Goal: Information Seeking & Learning: Learn about a topic

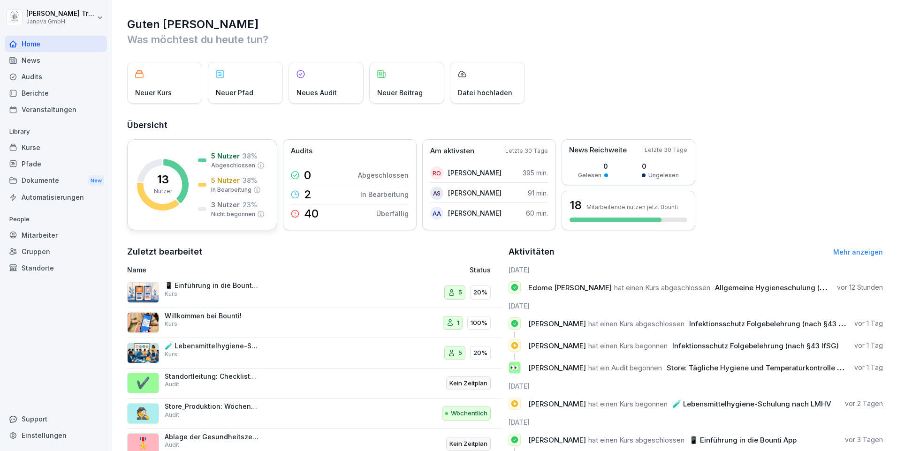
click at [252, 206] on p "23 %" at bounding box center [249, 205] width 15 height 10
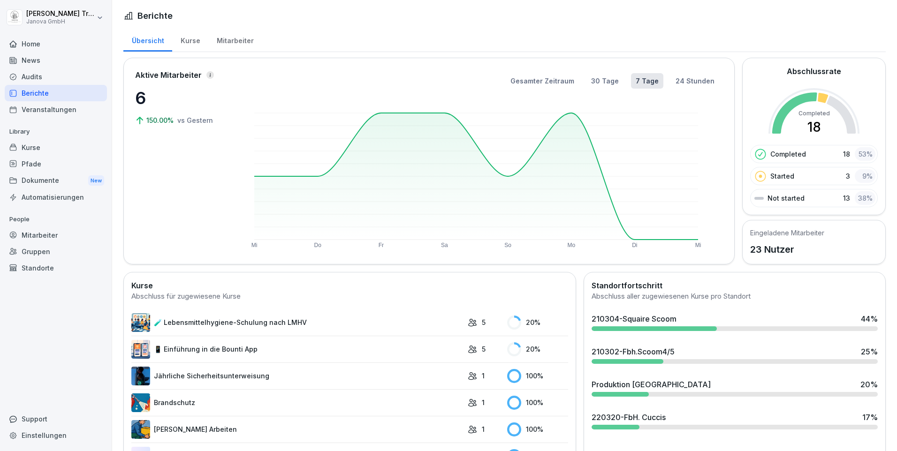
click at [33, 75] on div "Audits" at bounding box center [56, 76] width 102 height 16
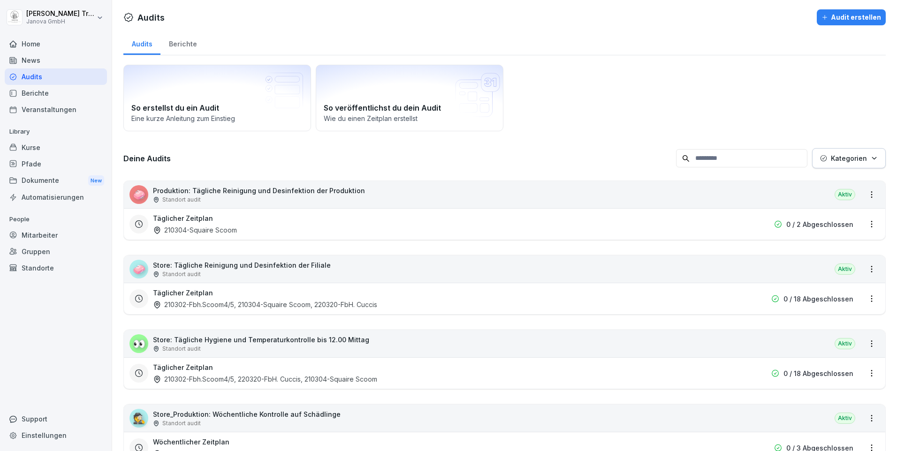
click at [193, 44] on div "Berichte" at bounding box center [182, 43] width 45 height 24
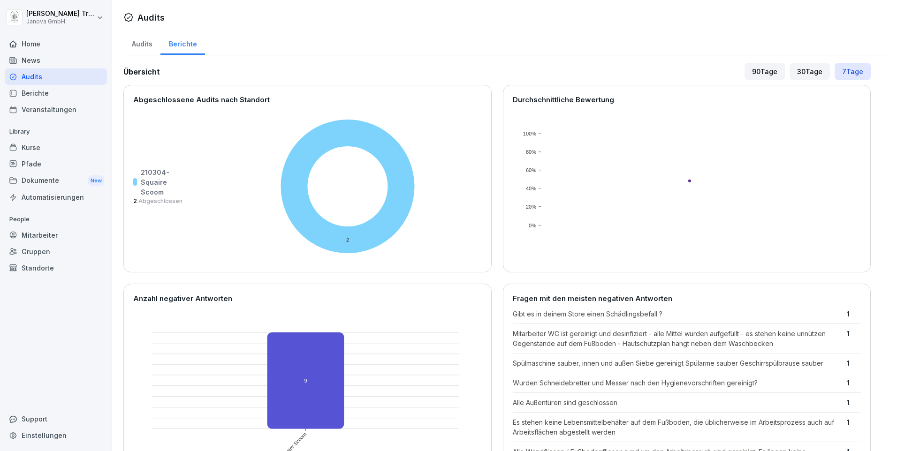
click at [807, 74] on div "30 Tage" at bounding box center [809, 71] width 40 height 17
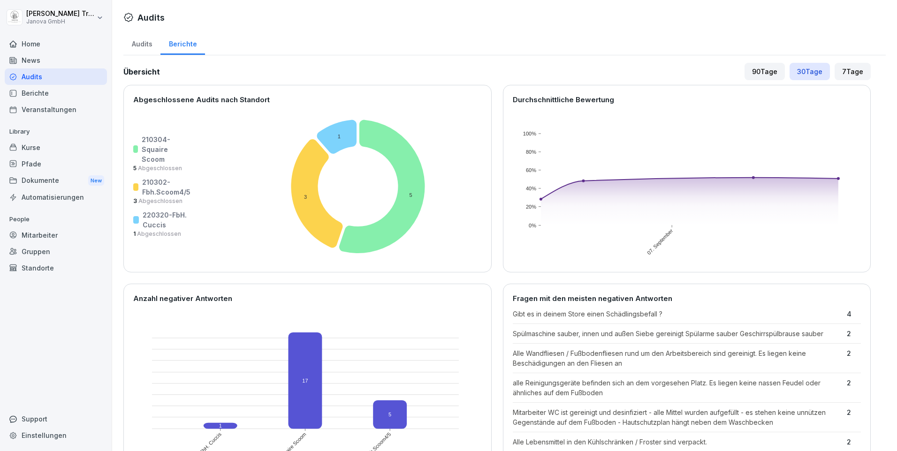
click at [33, 93] on div "Berichte" at bounding box center [56, 93] width 102 height 16
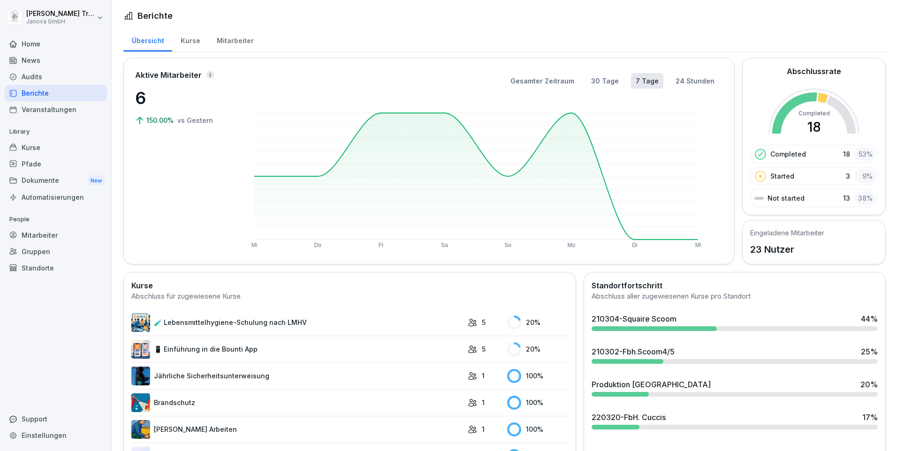
click at [195, 41] on div "Kurse" at bounding box center [190, 40] width 36 height 24
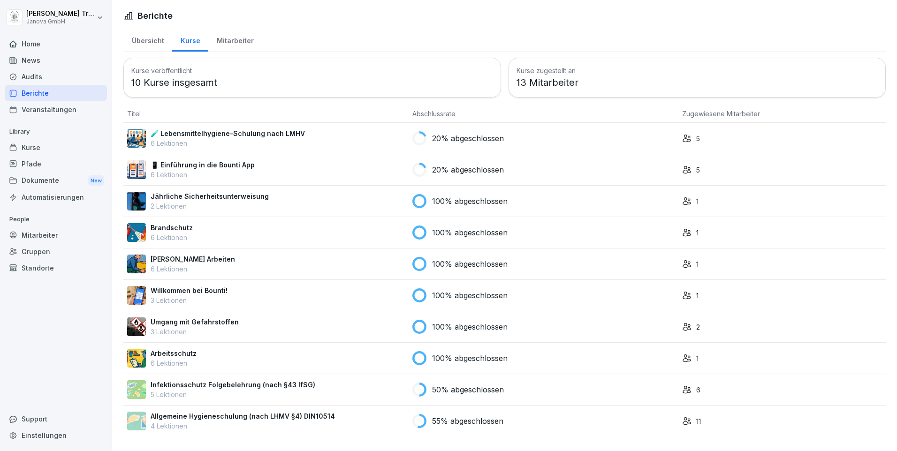
click at [241, 160] on p "📱 Einführung in die Bounti App" at bounding box center [203, 165] width 104 height 10
click at [259, 135] on p "🧪 Lebensmittelhygiene-Schulung nach LMHV" at bounding box center [228, 133] width 154 height 10
click at [232, 42] on div "Mitarbeiter" at bounding box center [234, 40] width 53 height 24
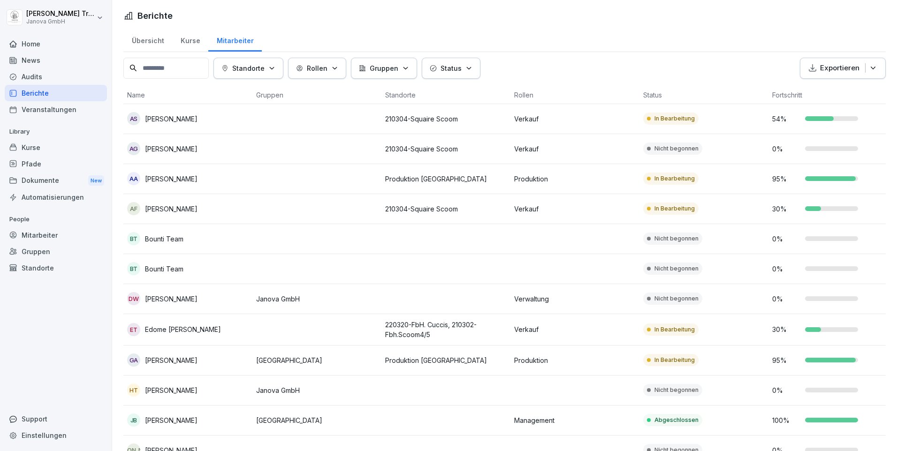
click at [37, 145] on div "Kurse" at bounding box center [56, 147] width 102 height 16
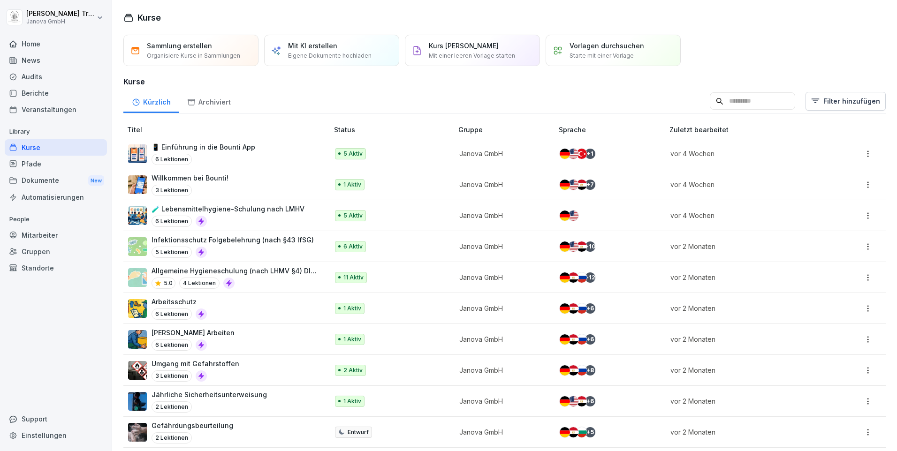
click at [30, 46] on div "Home" at bounding box center [56, 44] width 102 height 16
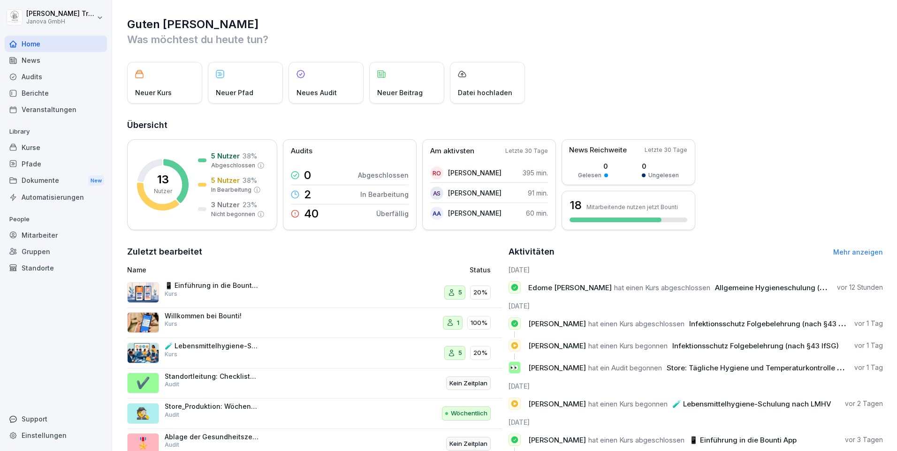
click at [513, 288] on icon at bounding box center [514, 287] width 7 height 7
click at [37, 144] on div "Kurse" at bounding box center [56, 147] width 102 height 16
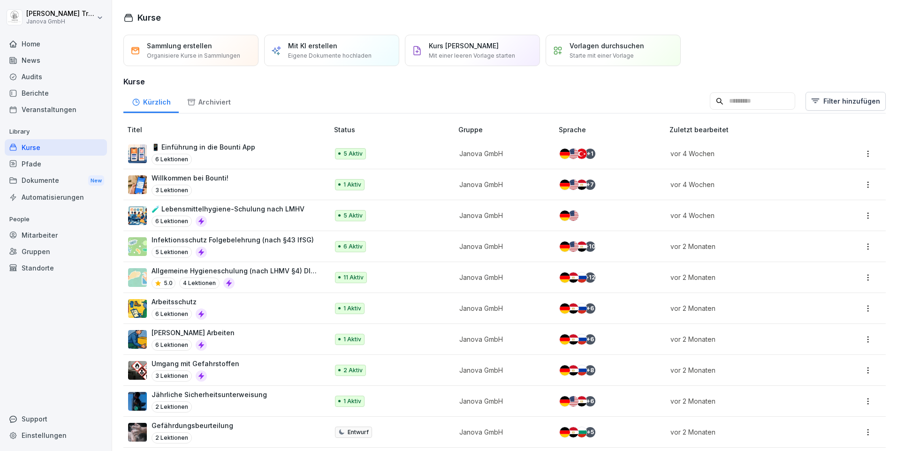
click at [31, 45] on div "Home" at bounding box center [56, 44] width 102 height 16
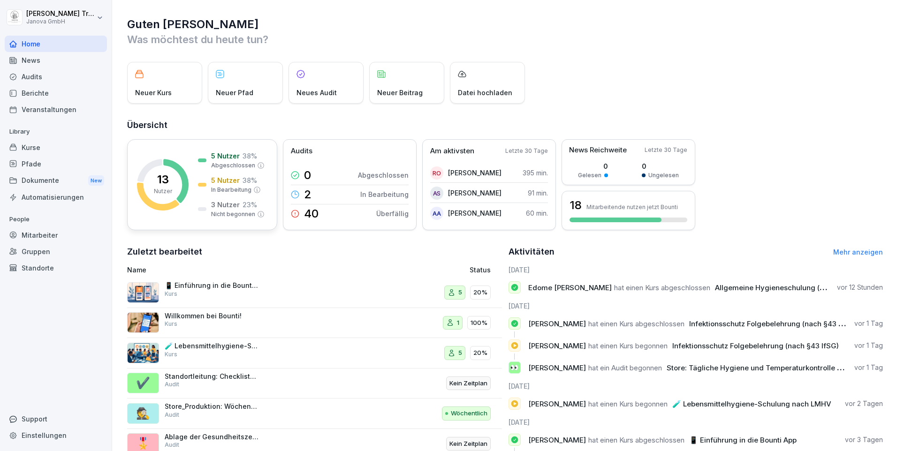
click at [213, 157] on p "5 Nutzer" at bounding box center [225, 156] width 29 height 10
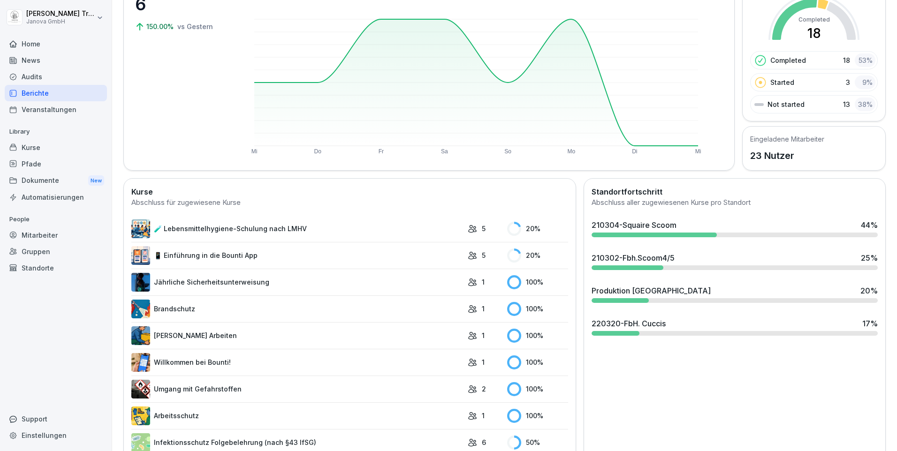
scroll to position [141, 0]
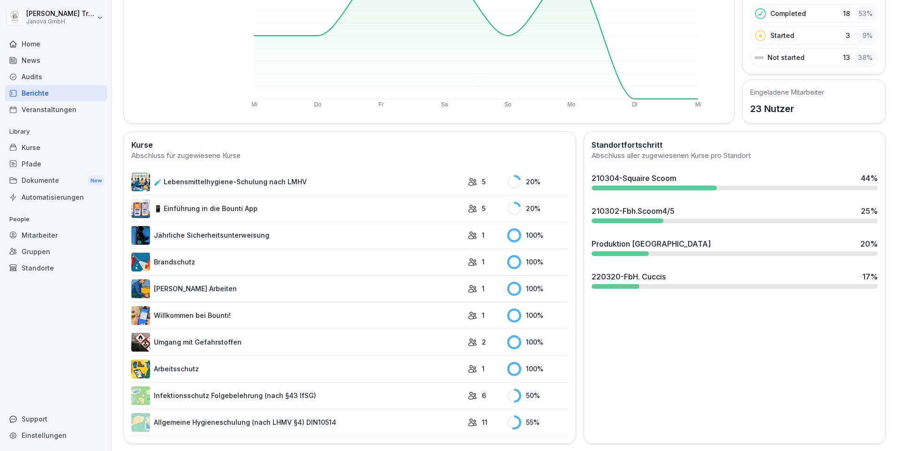
click at [271, 415] on link "Allgemeine Hygieneschulung (nach LHMV §4) DIN10514" at bounding box center [297, 422] width 332 height 19
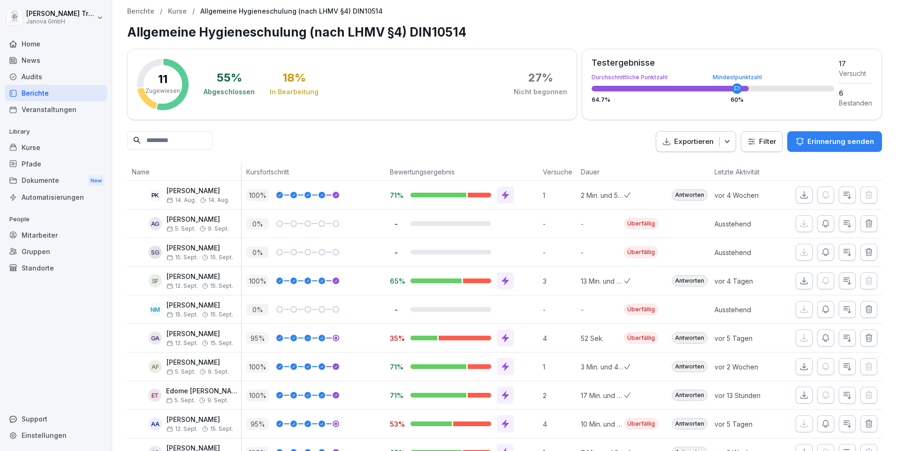
click at [842, 281] on icon "button" at bounding box center [846, 280] width 9 height 9
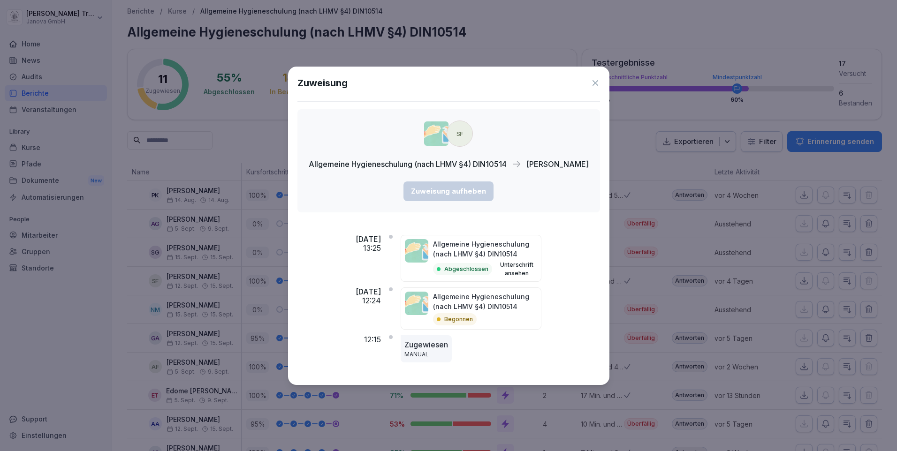
click at [590, 82] on icon at bounding box center [594, 82] width 9 height 9
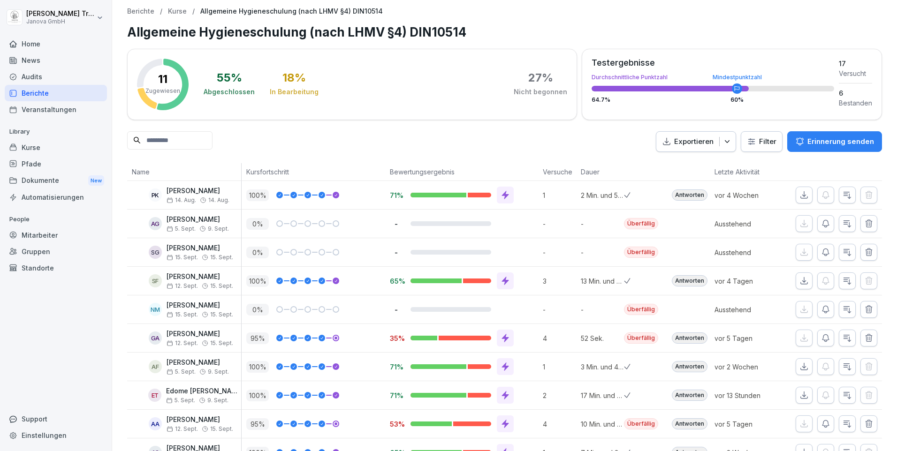
click at [174, 9] on p "Kurse" at bounding box center [177, 12] width 19 height 8
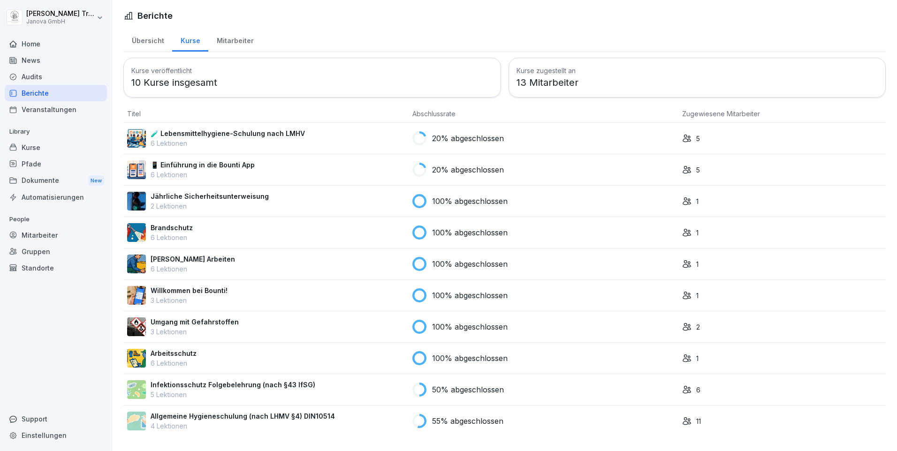
click at [40, 79] on div "Audits" at bounding box center [56, 76] width 102 height 16
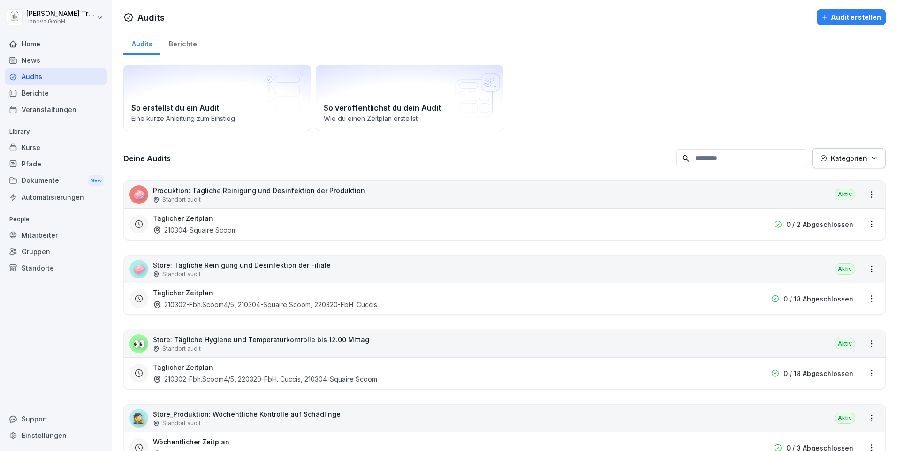
click at [33, 40] on div "Home" at bounding box center [56, 44] width 102 height 16
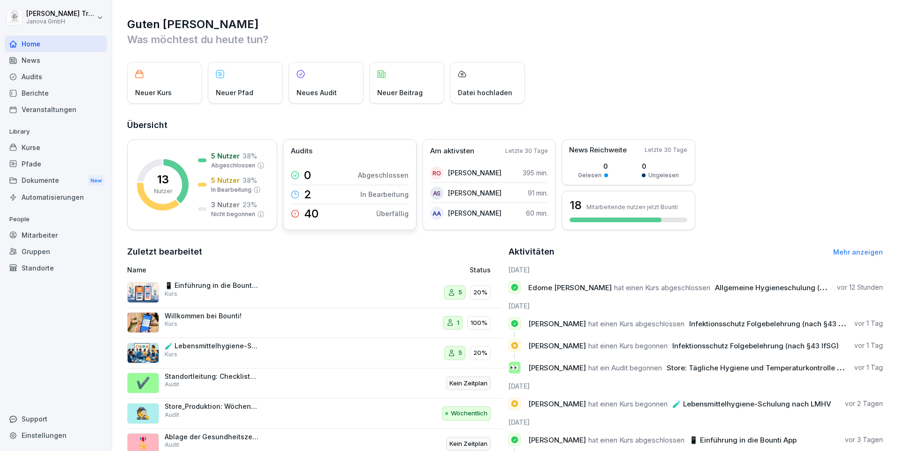
click at [392, 196] on p "In Bearbeitung" at bounding box center [384, 194] width 48 height 10
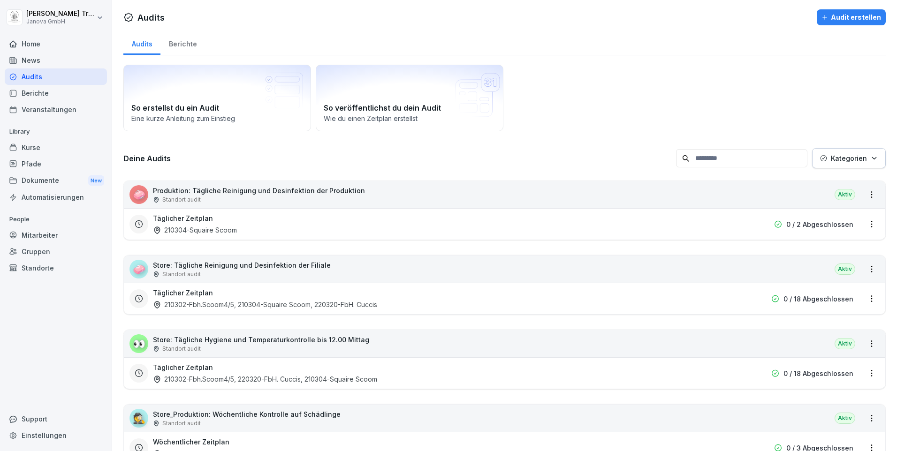
click at [186, 39] on div "Berichte" at bounding box center [182, 43] width 45 height 24
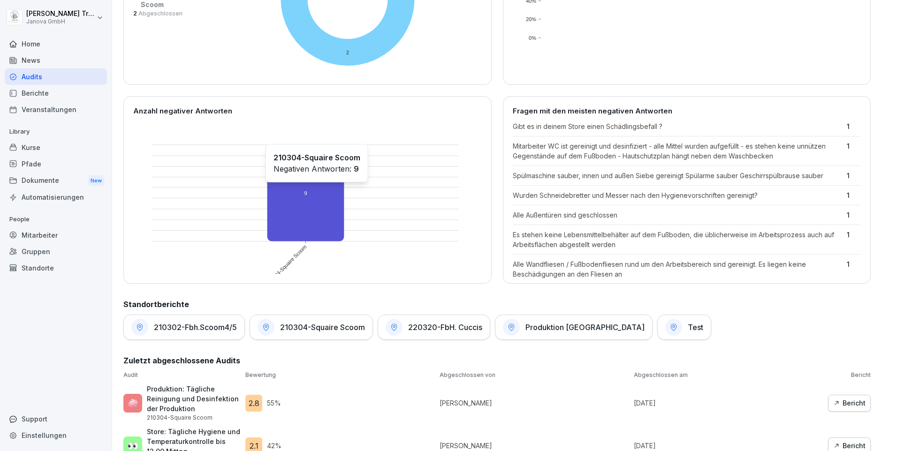
scroll to position [216, 0]
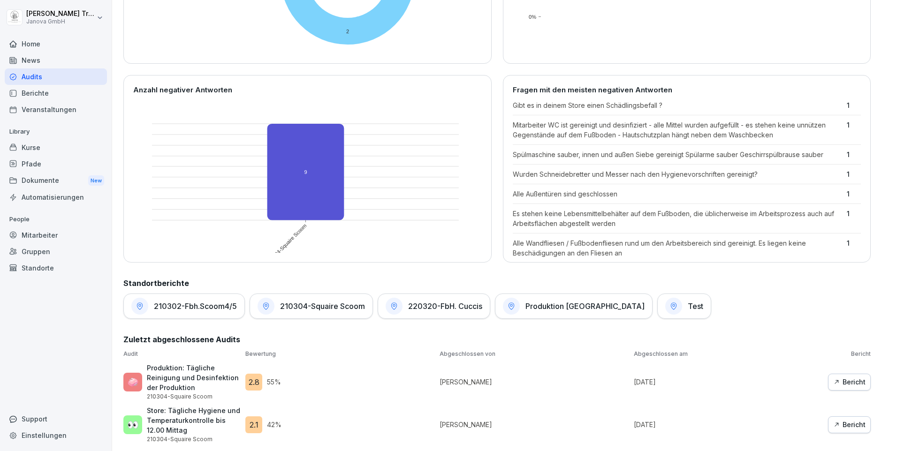
click at [24, 39] on div "Home" at bounding box center [56, 44] width 102 height 16
